Goal: Task Accomplishment & Management: Use online tool/utility

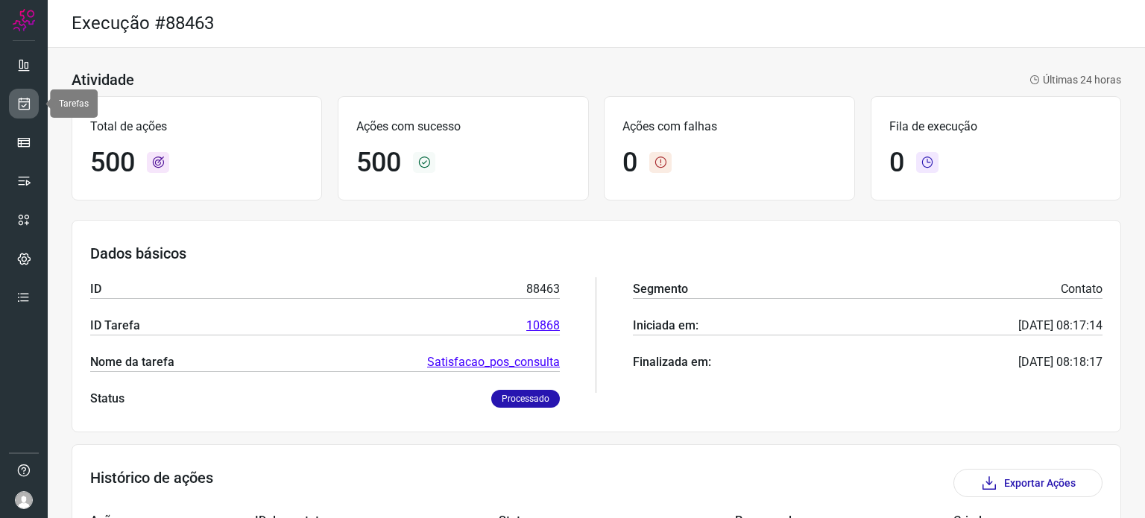
click at [23, 107] on icon at bounding box center [24, 103] width 16 height 15
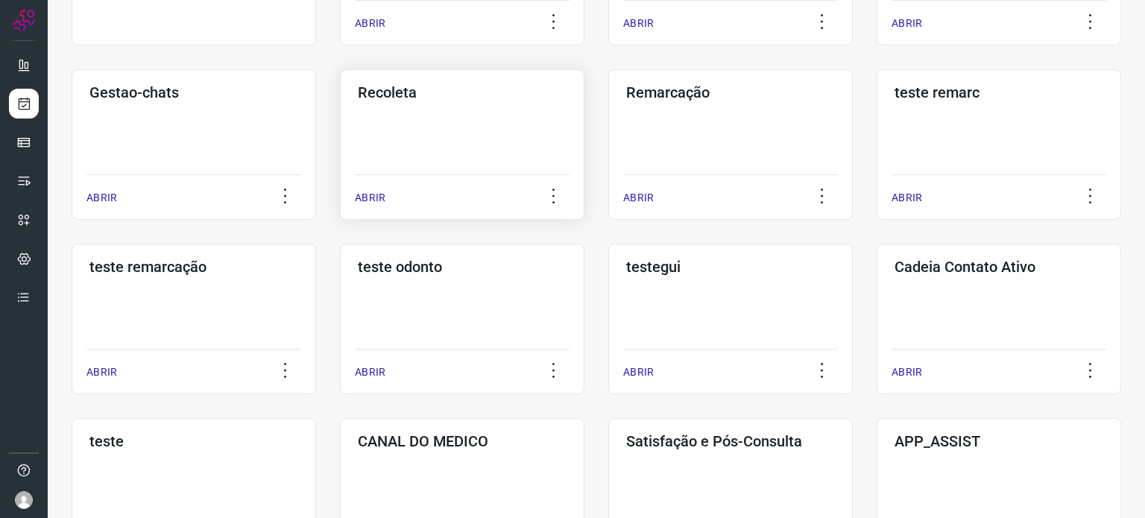
scroll to position [298, 0]
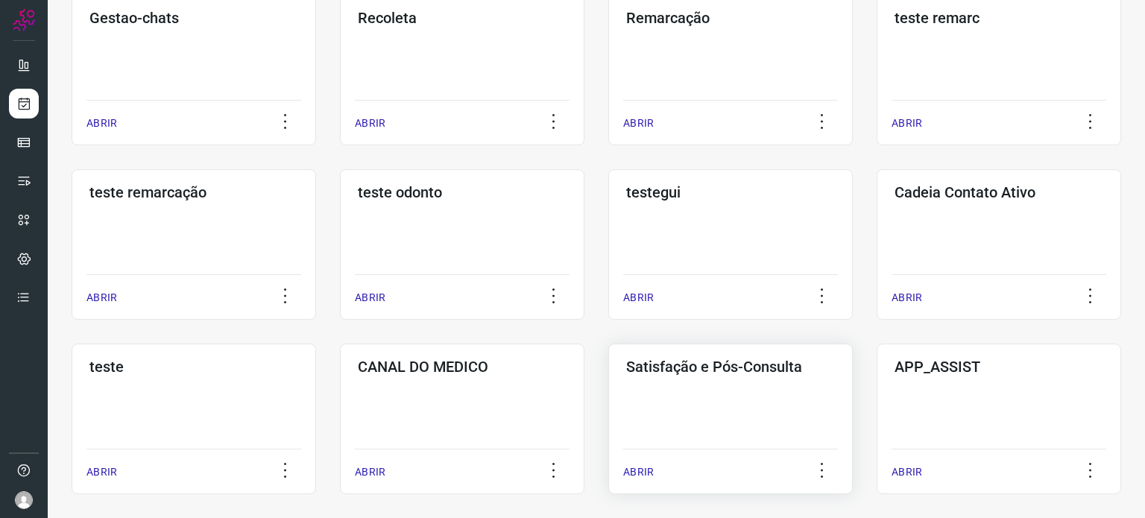
click at [710, 411] on div "Satisfação e Pós-Consulta ABRIR" at bounding box center [730, 419] width 245 height 151
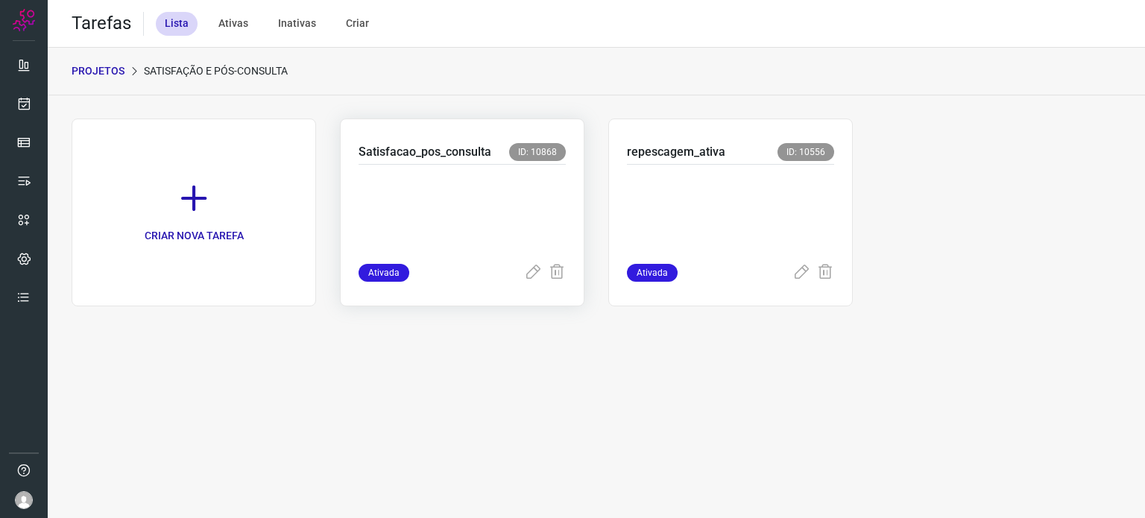
click at [480, 205] on p at bounding box center [462, 211] width 207 height 75
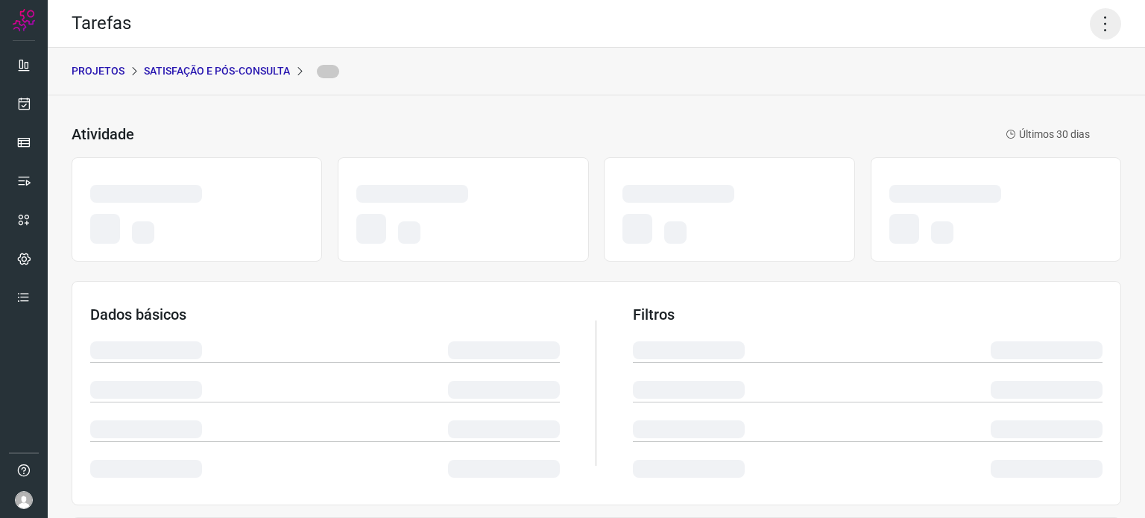
click at [1095, 28] on icon at bounding box center [1105, 23] width 31 height 31
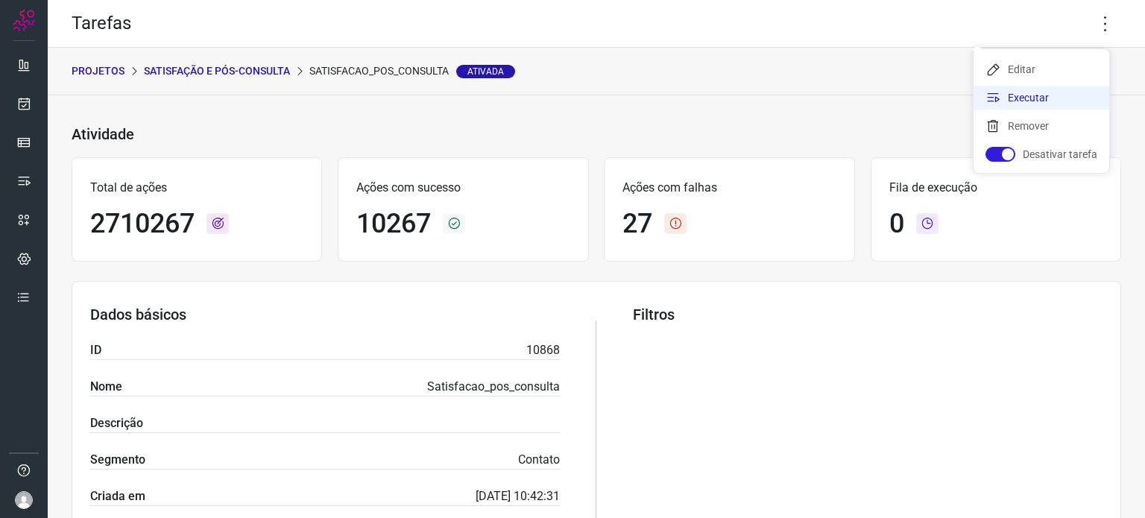
click at [1011, 98] on li "Executar" at bounding box center [1042, 98] width 136 height 24
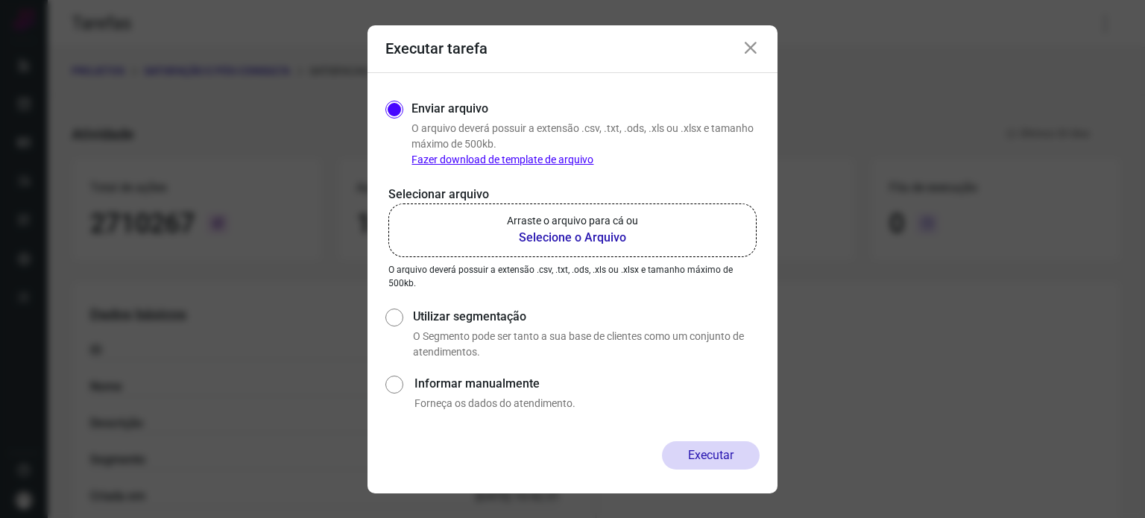
click at [487, 227] on label "Arraste o arquivo para cá ou Selecione o Arquivo" at bounding box center [572, 231] width 368 height 54
click at [0, 0] on input "Arraste o arquivo para cá ou Selecione o Arquivo" at bounding box center [0, 0] width 0 height 0
click at [573, 215] on p "Arraste o arquivo para cá ou" at bounding box center [572, 221] width 131 height 16
click at [0, 0] on input "Arraste o arquivo para cá ou Selecione o Arquivo" at bounding box center [0, 0] width 0 height 0
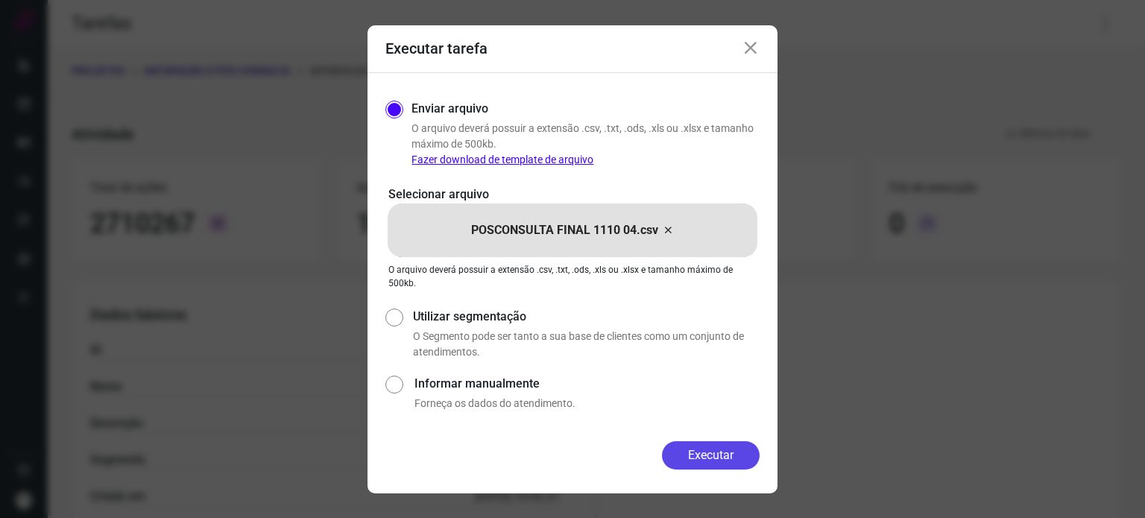
click at [699, 444] on button "Executar" at bounding box center [711, 455] width 98 height 28
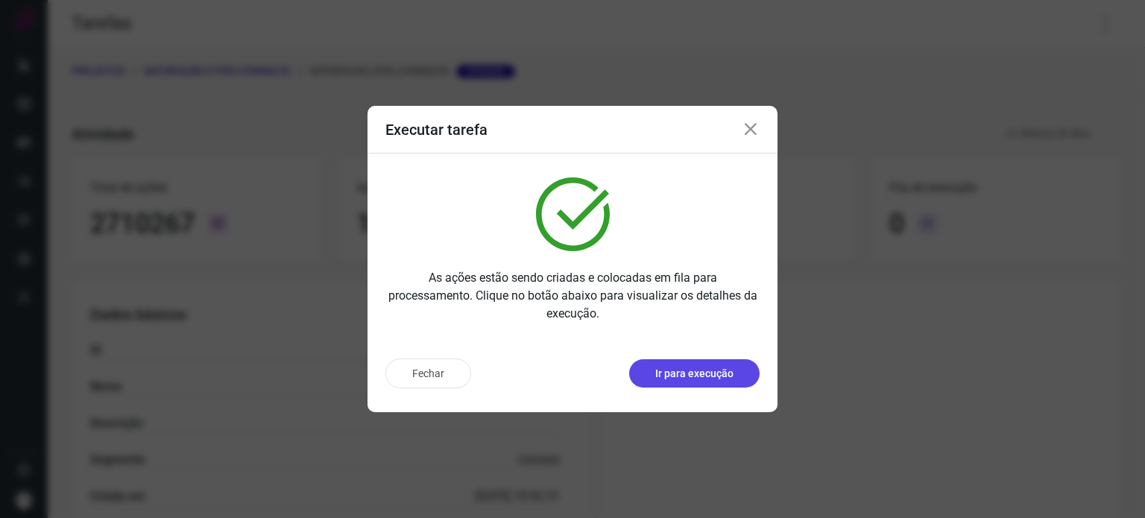
click at [713, 380] on p "Ir para execução" at bounding box center [694, 374] width 78 height 16
